Goal: Navigation & Orientation: Find specific page/section

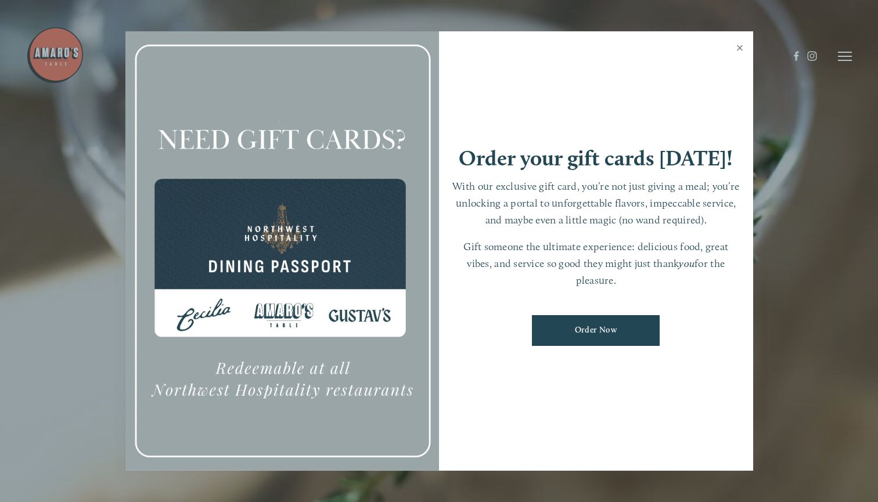
scroll to position [24, 0]
click at [736, 48] on link "Close" at bounding box center [739, 49] width 23 height 33
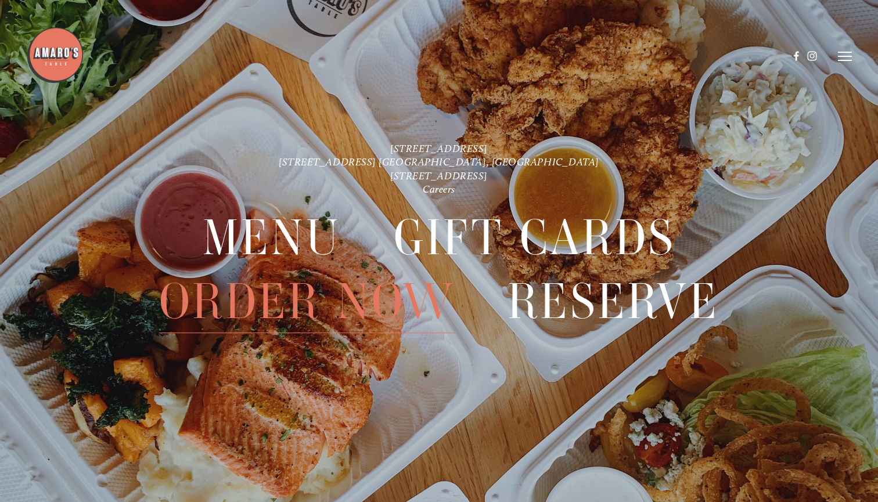
click at [373, 311] on span "Order Now" at bounding box center [306, 301] width 295 height 63
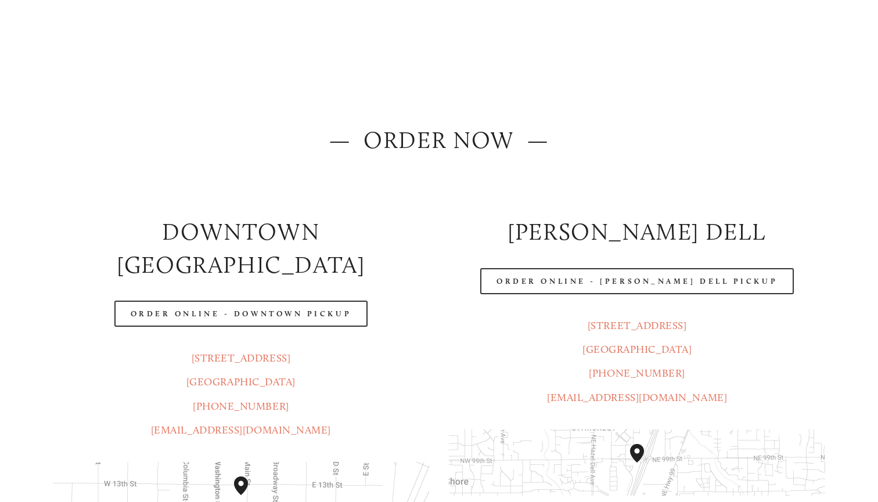
scroll to position [53, 0]
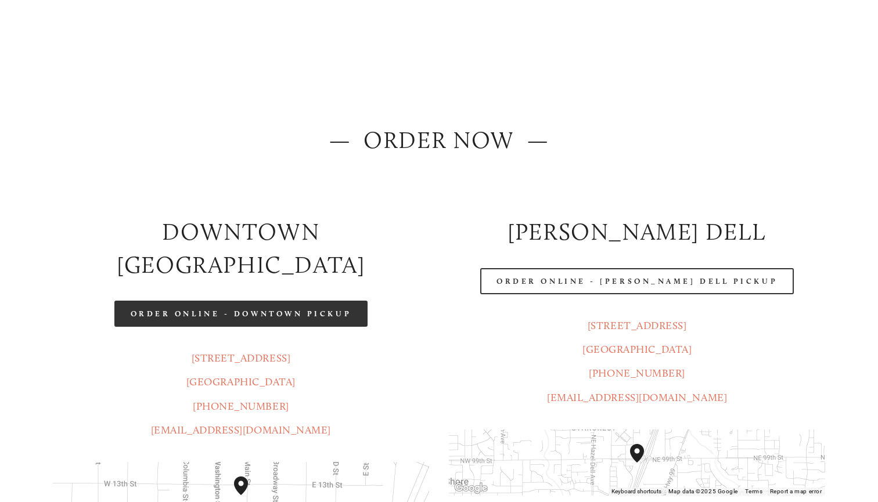
click at [355, 301] on link "Order Online - Downtown pickup" at bounding box center [241, 314] width 254 height 26
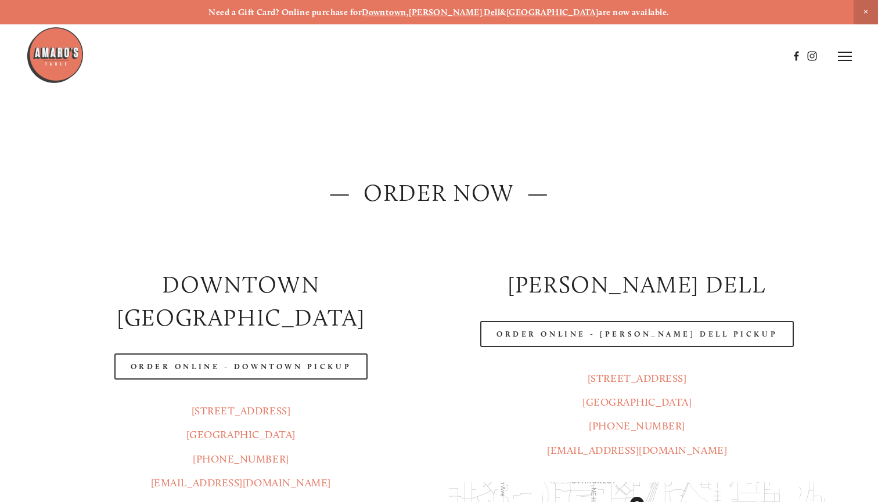
scroll to position [0, 0]
click at [26, 53] on img at bounding box center [55, 55] width 58 height 58
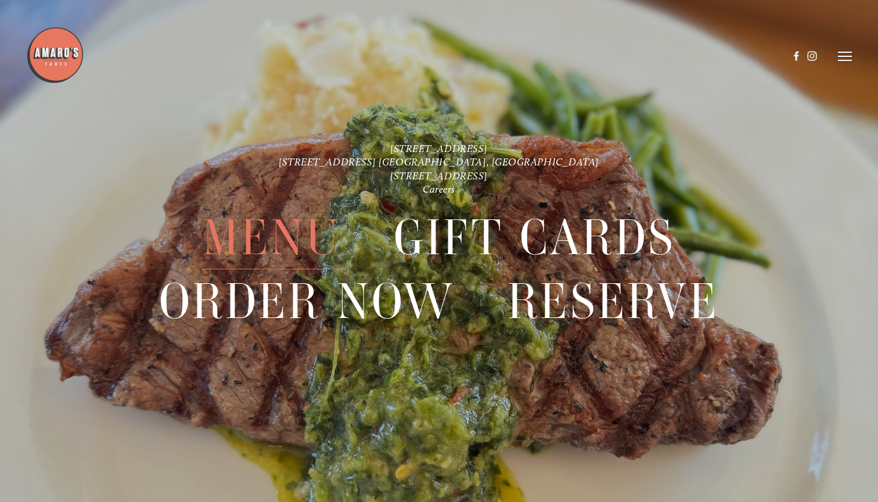
click at [265, 222] on span "Menu" at bounding box center [272, 237] width 138 height 63
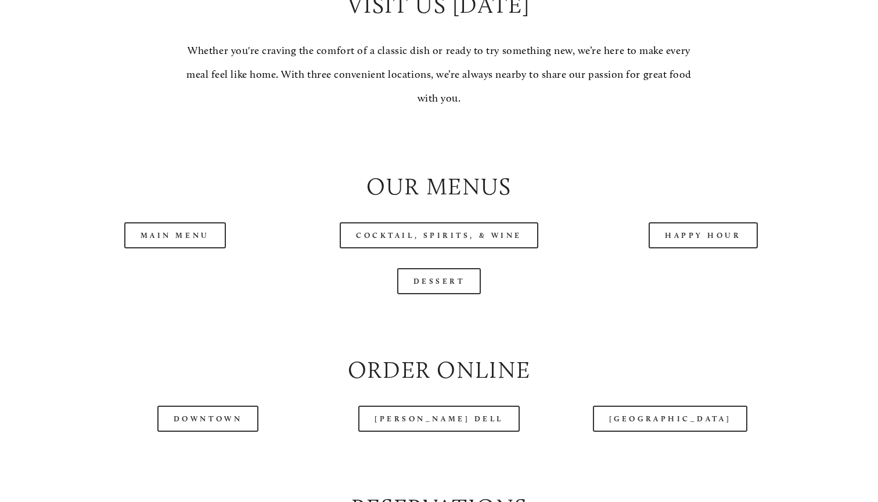
scroll to position [1229, 0]
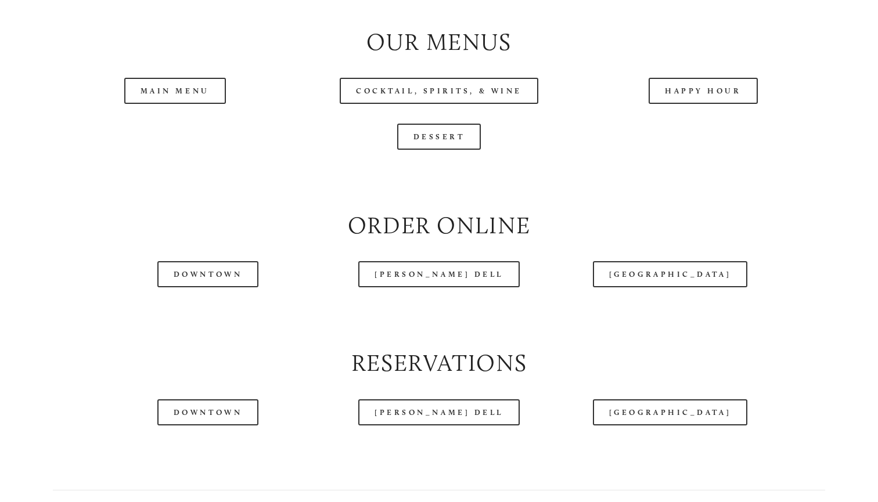
click at [676, 91] on link "Happy Hour" at bounding box center [702, 91] width 109 height 26
